Goal: Task Accomplishment & Management: Use online tool/utility

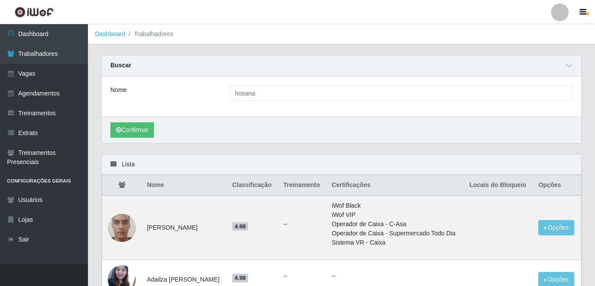
scroll to position [835, 0]
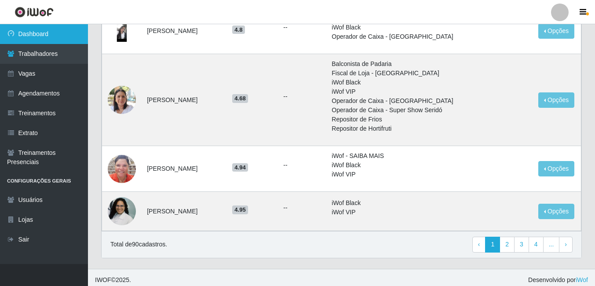
click at [44, 31] on link "Dashboard" at bounding box center [44, 34] width 88 height 20
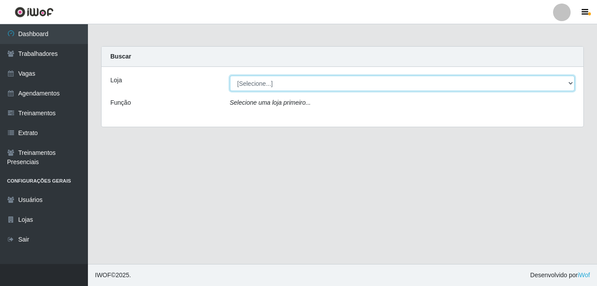
click at [571, 83] on select "[Selecione...] [GEOGRAPHIC_DATA] - [DATE][GEOGRAPHIC_DATA]" at bounding box center [402, 83] width 345 height 15
select select "471"
click at [230, 76] on select "[Selecione...] [GEOGRAPHIC_DATA] - [DATE][GEOGRAPHIC_DATA]" at bounding box center [402, 83] width 345 height 15
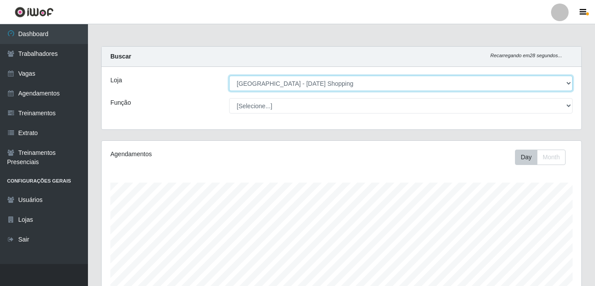
scroll to position [141, 0]
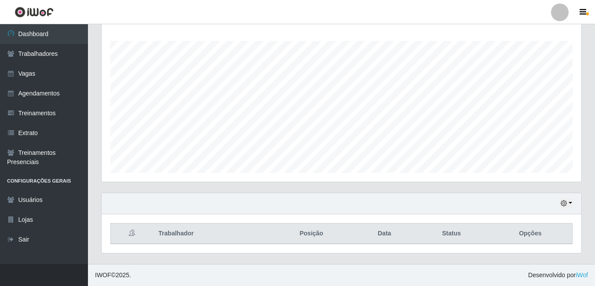
click at [133, 234] on icon at bounding box center [132, 232] width 6 height 6
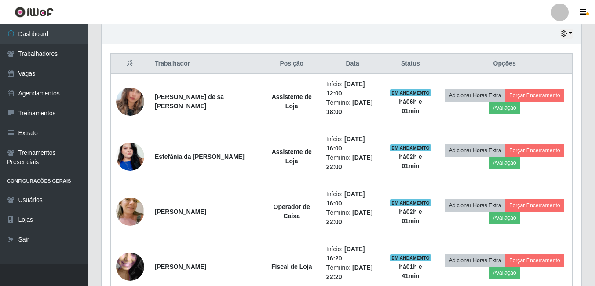
scroll to position [317, 0]
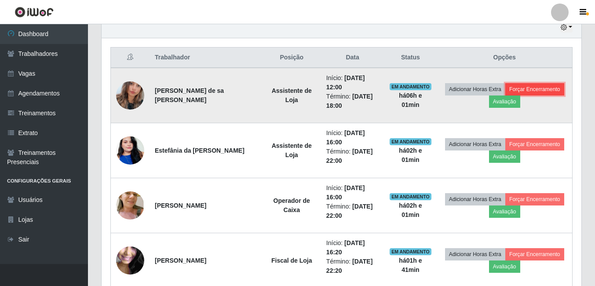
click at [535, 92] on button "Forçar Encerramento" at bounding box center [534, 89] width 59 height 12
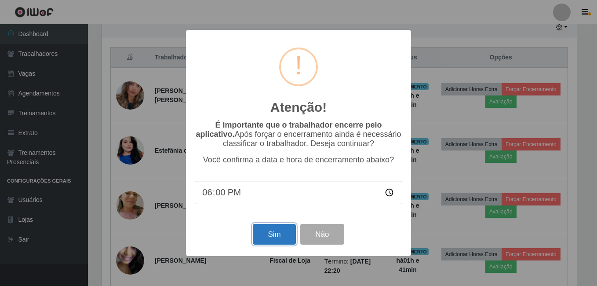
click at [287, 240] on button "Sim" at bounding box center [274, 234] width 43 height 21
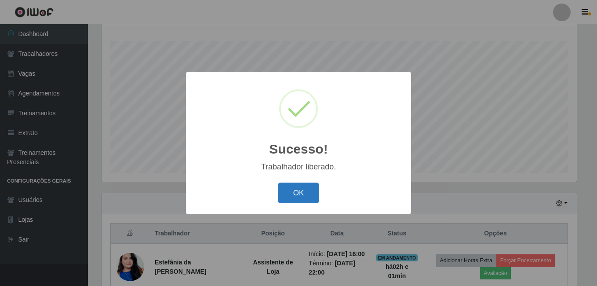
click at [298, 192] on button "OK" at bounding box center [298, 192] width 41 height 21
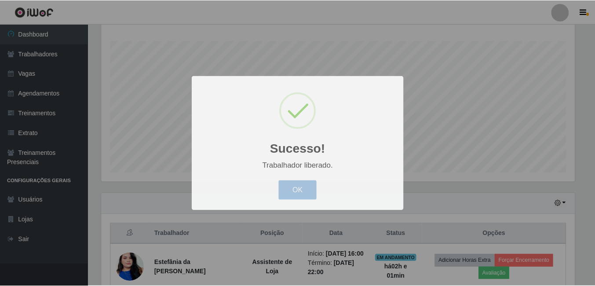
scroll to position [182, 479]
